Goal: Use online tool/utility: Use online tool/utility

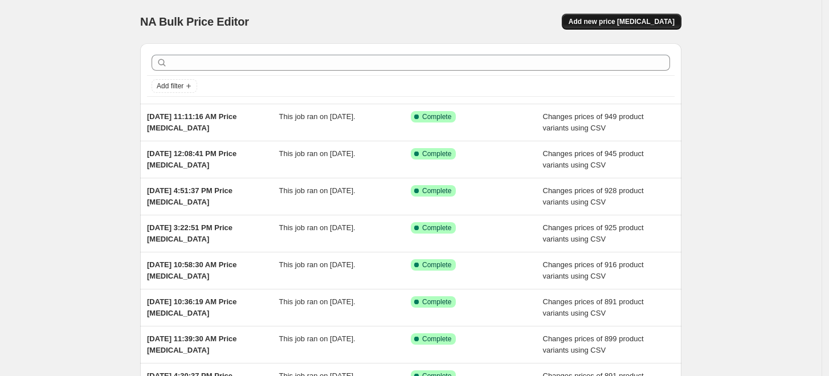
click at [655, 19] on span "Add new price [MEDICAL_DATA]" at bounding box center [621, 21] width 106 height 9
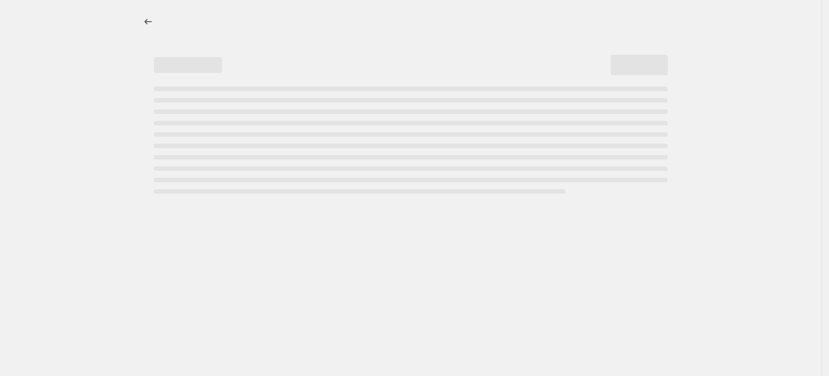
select select "percentage"
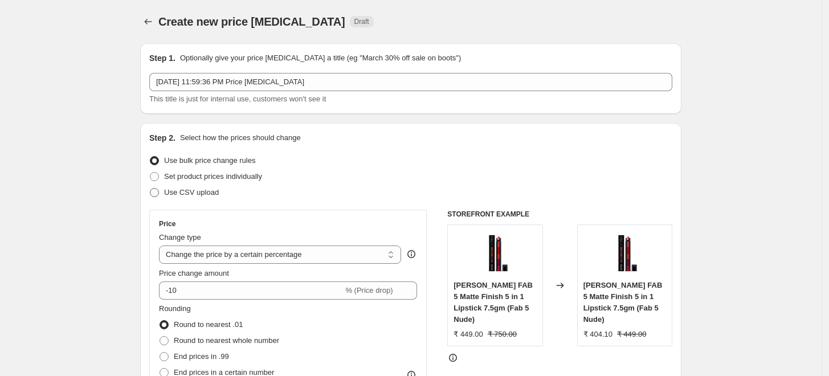
click at [186, 193] on span "Use CSV upload" at bounding box center [191, 192] width 55 height 9
click at [150, 189] on input "Use CSV upload" at bounding box center [150, 188] width 1 height 1
radio input "true"
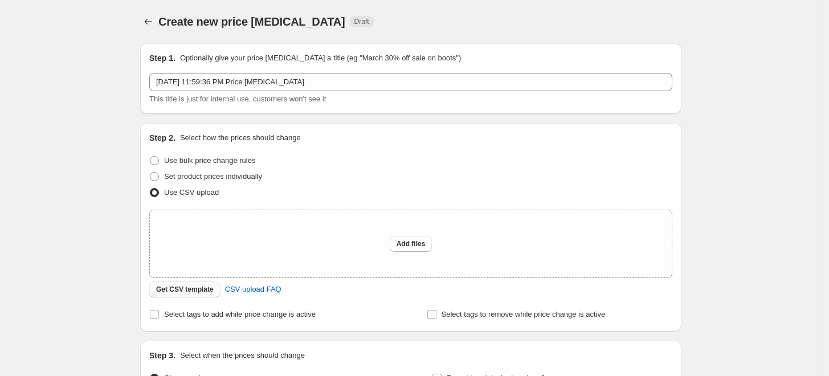
click at [170, 295] on button "Get CSV template" at bounding box center [184, 289] width 71 height 16
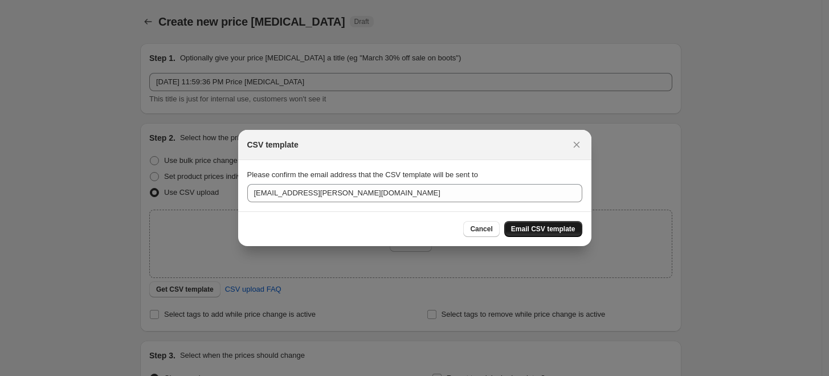
click at [526, 228] on span "Email CSV template" at bounding box center [543, 228] width 64 height 9
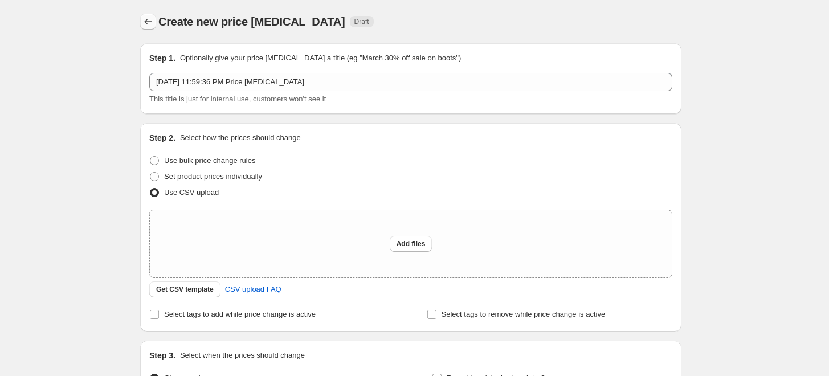
click at [149, 22] on icon "Price change jobs" at bounding box center [148, 22] width 7 height 6
